Goal: Task Accomplishment & Management: Manage account settings

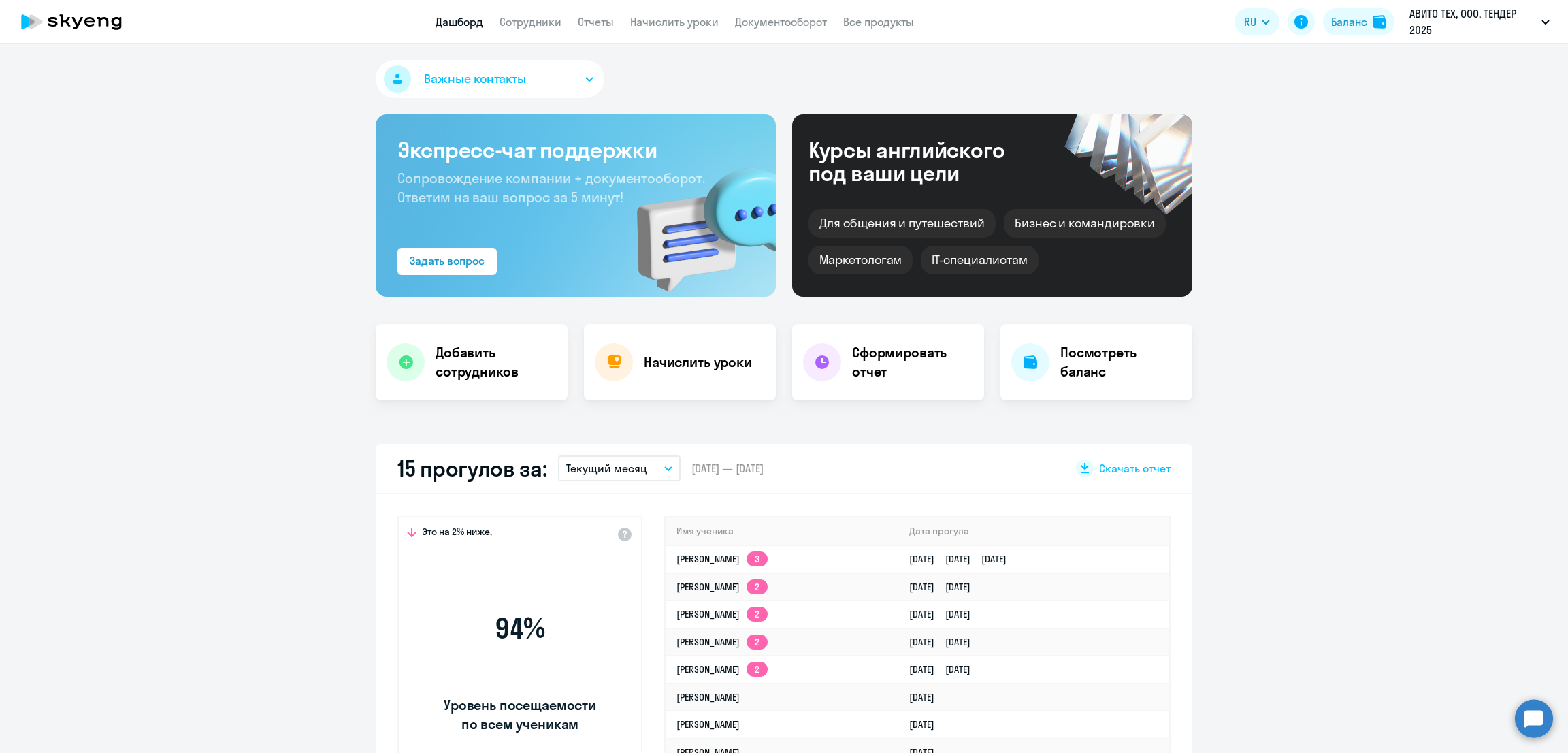
select select "30"
click at [532, 23] on link "Сотрудники" at bounding box center [530, 22] width 62 height 14
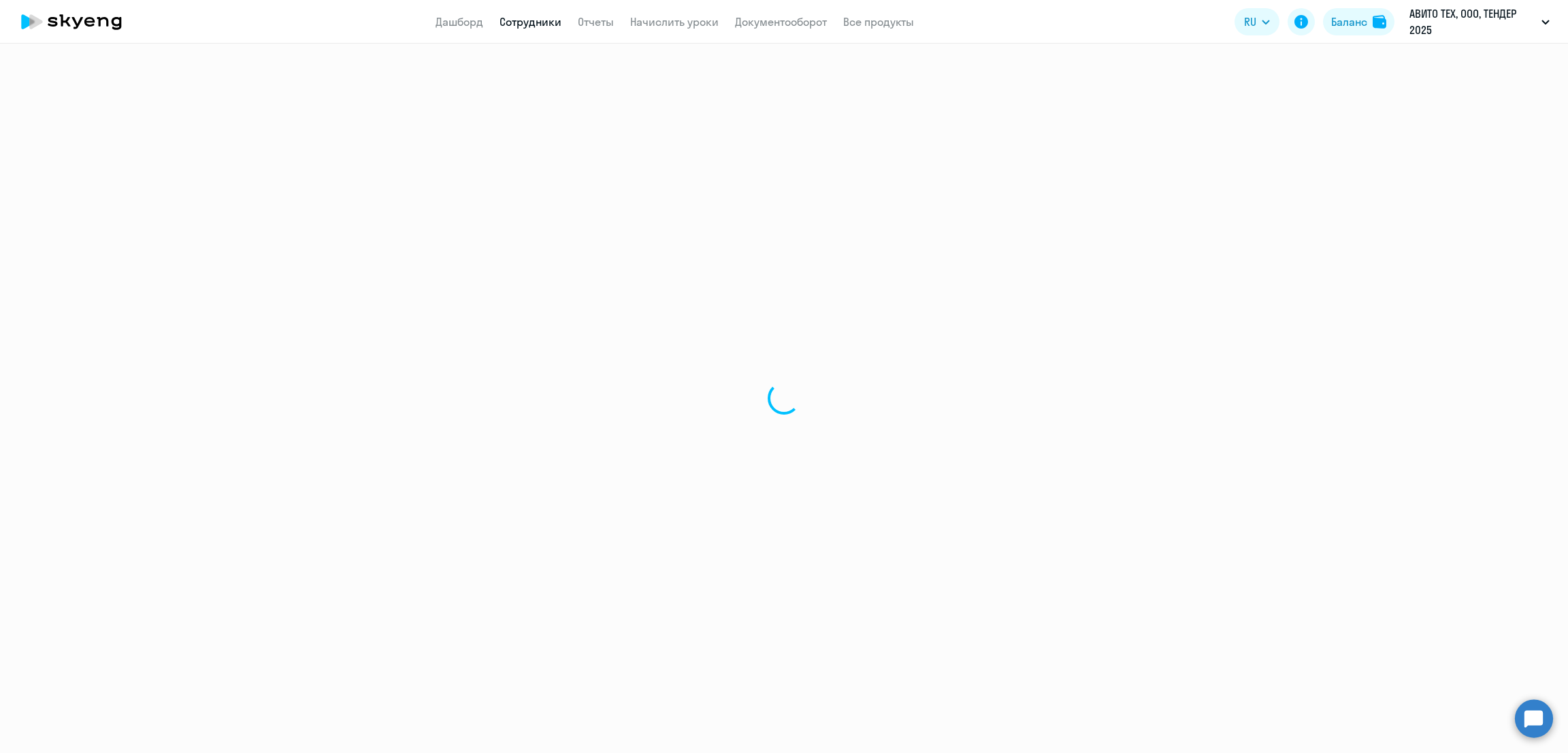
select select "30"
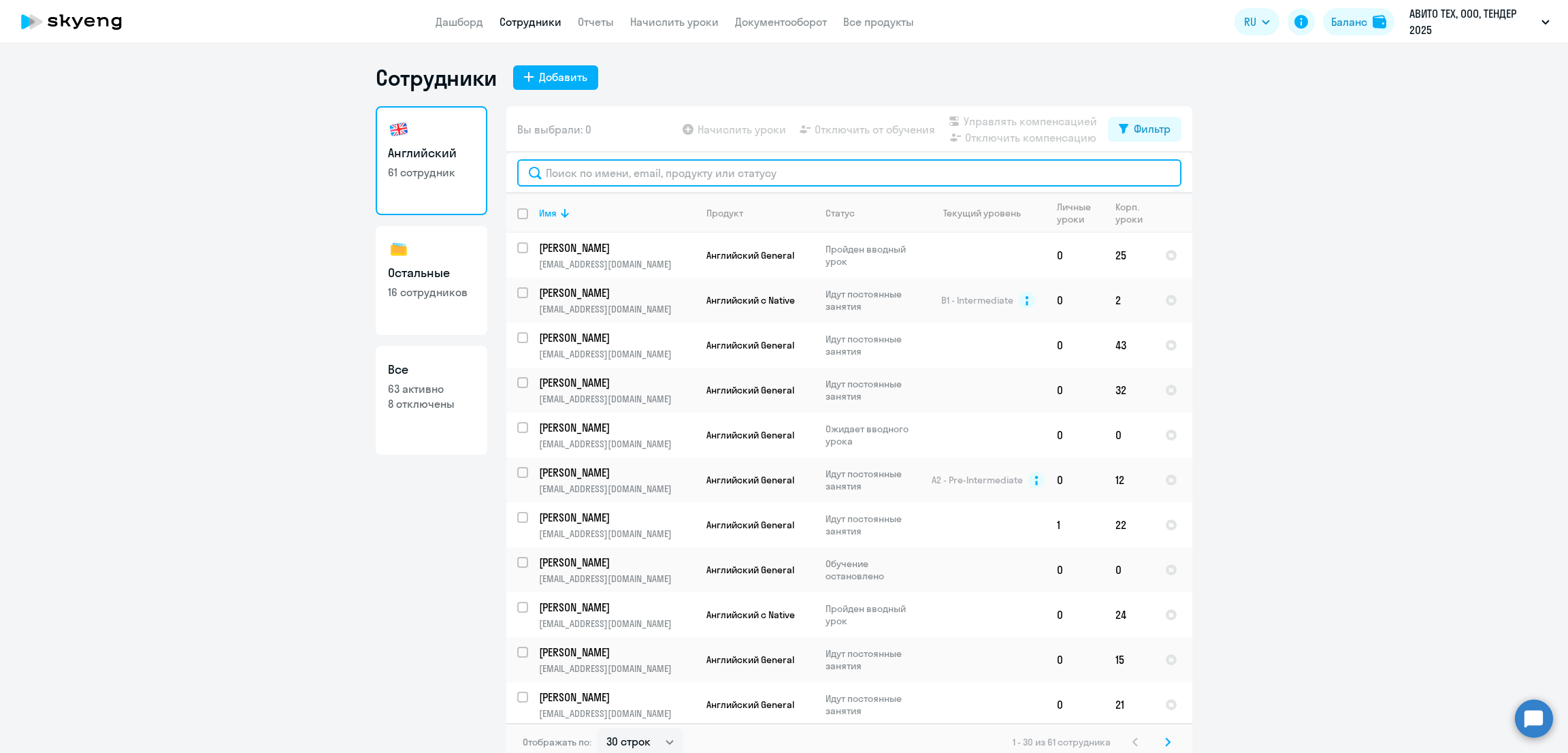
click at [750, 168] on input "text" at bounding box center [849, 173] width 665 height 27
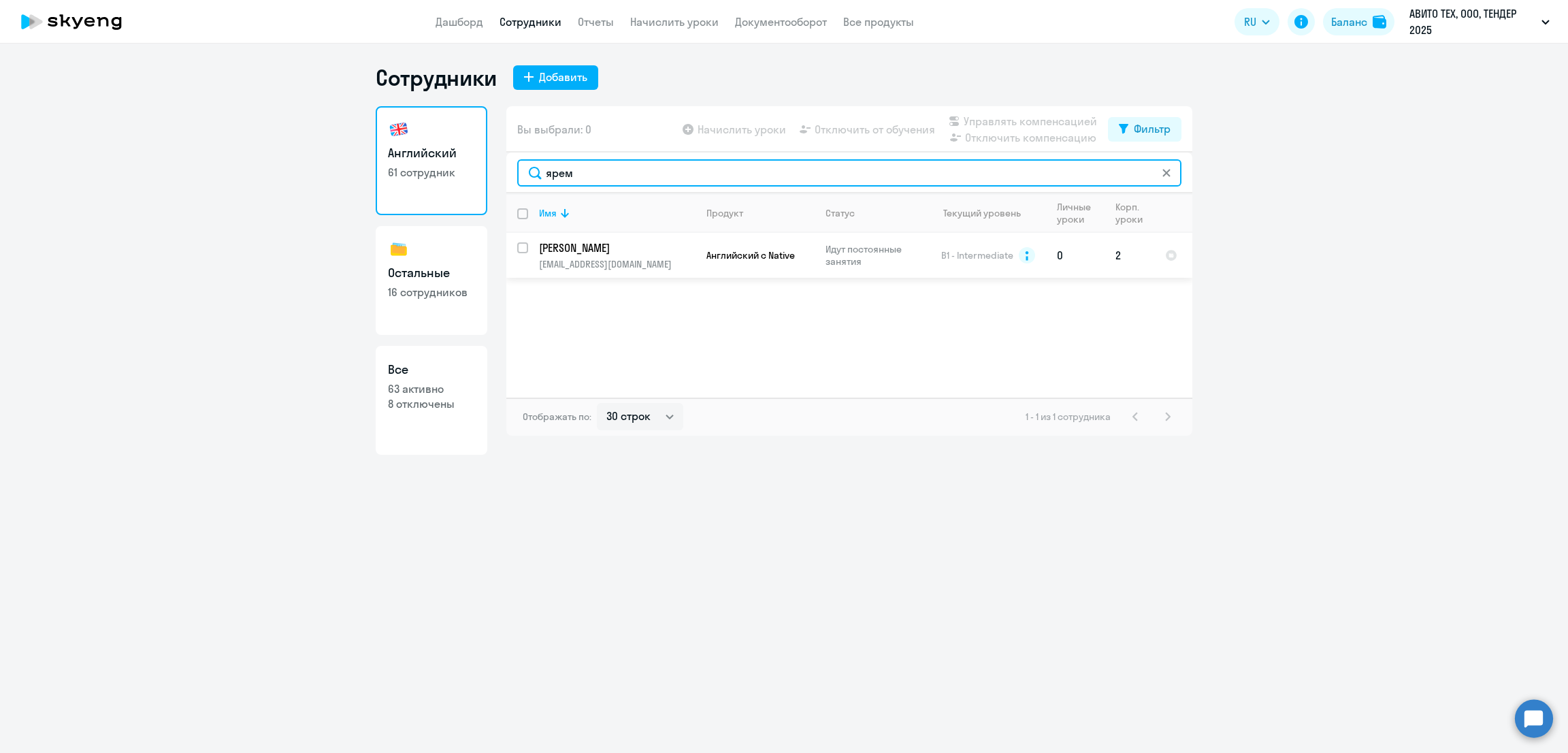
type input "ярем"
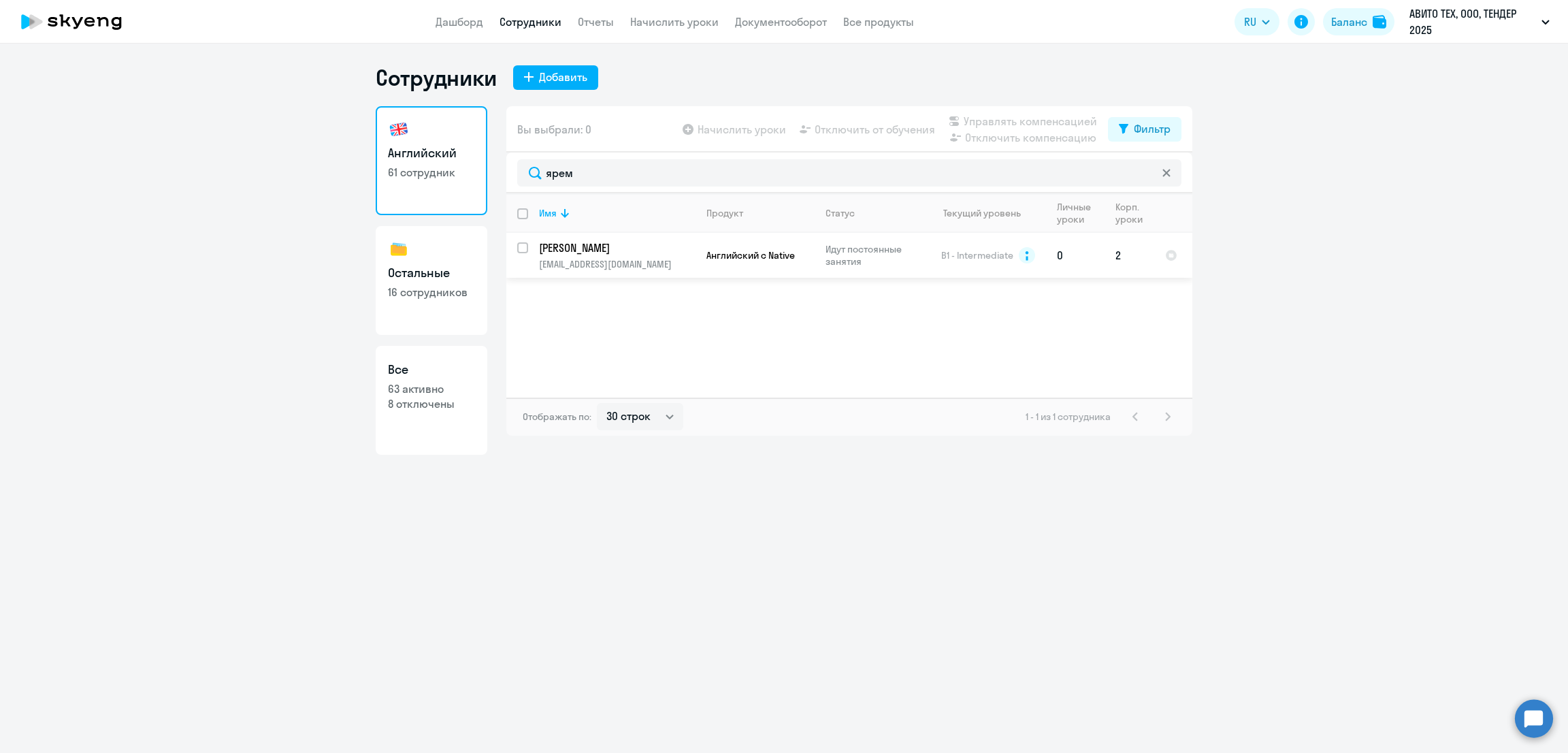
click at [521, 246] on input "select row 6101677" at bounding box center [531, 256] width 27 height 27
checkbox input "true"
click at [843, 128] on span "Отключить от обучения" at bounding box center [875, 129] width 120 height 17
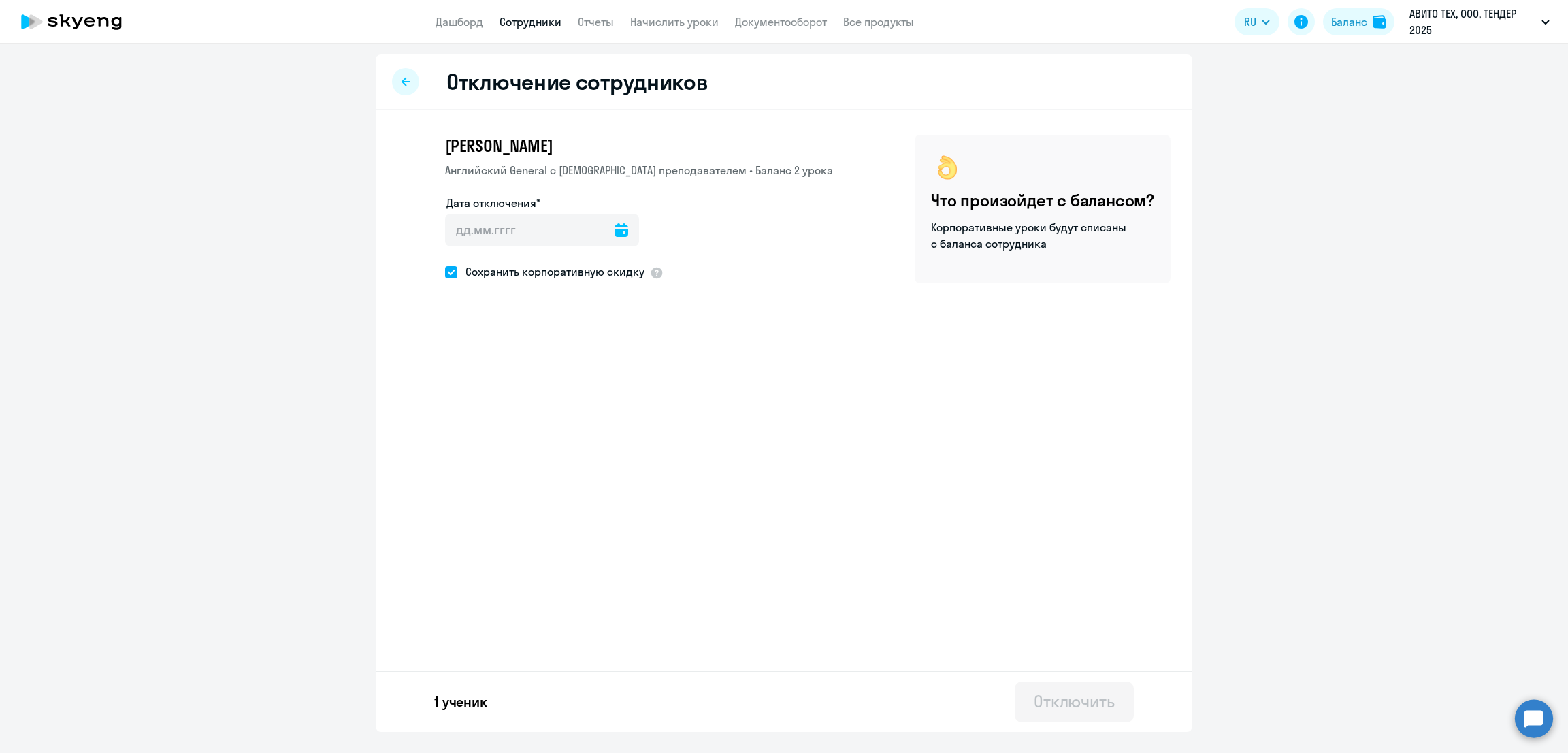
click at [615, 228] on icon at bounding box center [622, 230] width 14 height 14
click at [630, 270] on span "Next month" at bounding box center [629, 274] width 27 height 27
click at [623, 359] on span "7" at bounding box center [627, 357] width 25 height 25
type input "[DATE]"
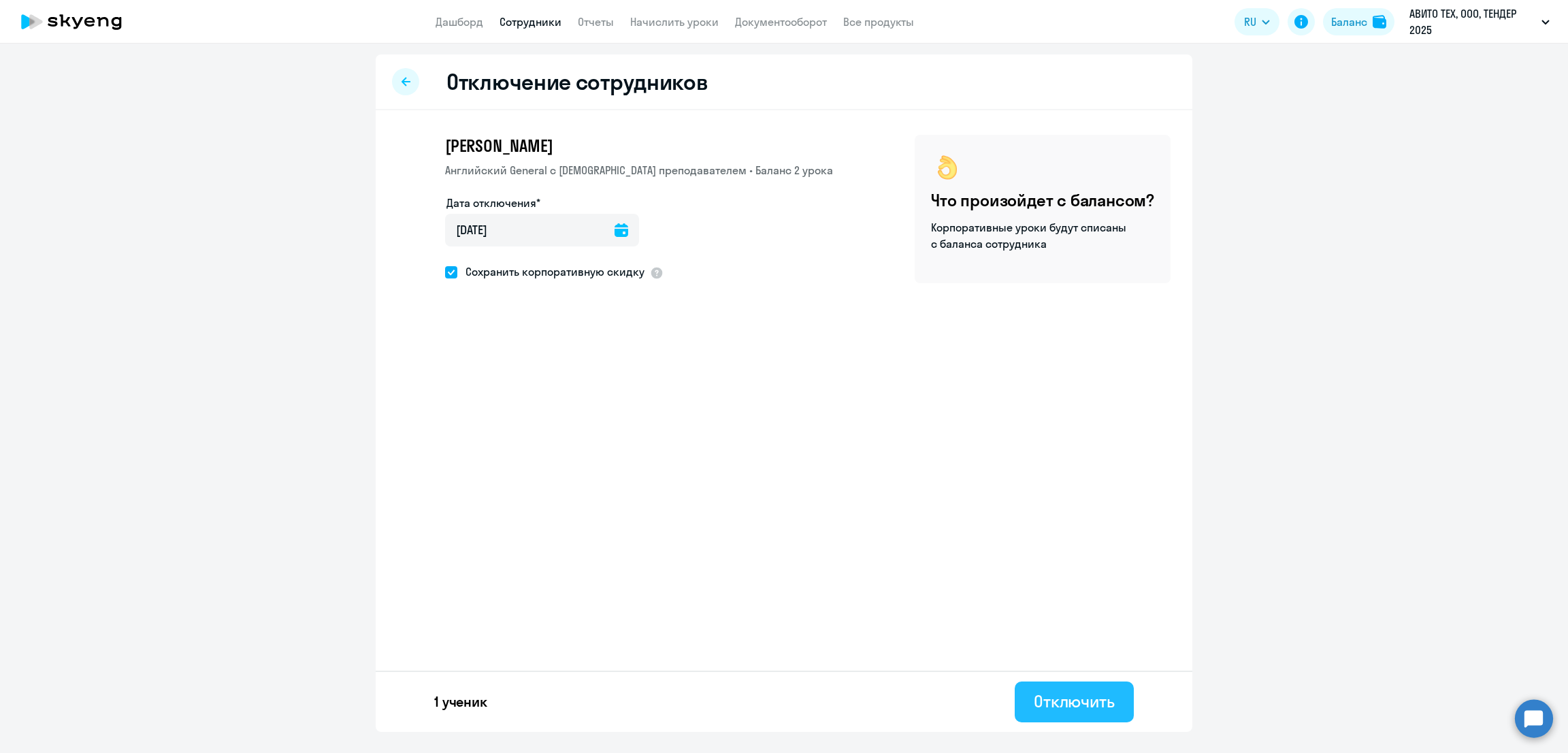
click at [1103, 696] on div "Отключить" at bounding box center [1075, 700] width 81 height 22
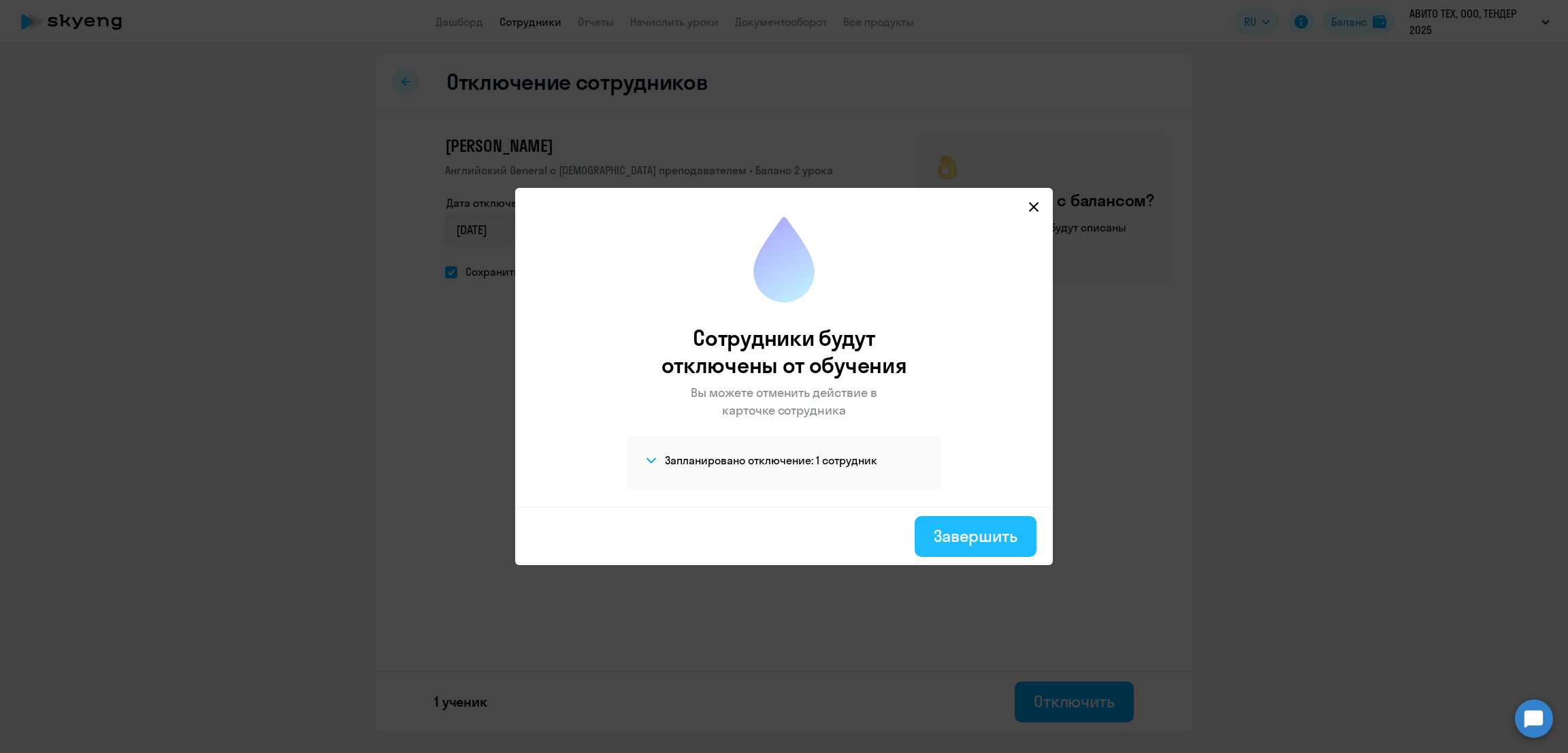
click at [957, 532] on div "Завершить" at bounding box center [975, 535] width 83 height 22
select select "30"
